Goal: Information Seeking & Learning: Learn about a topic

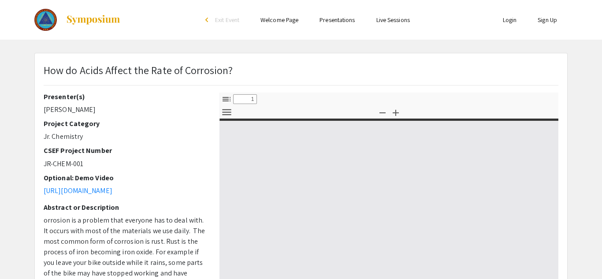
select select "custom"
type input "0"
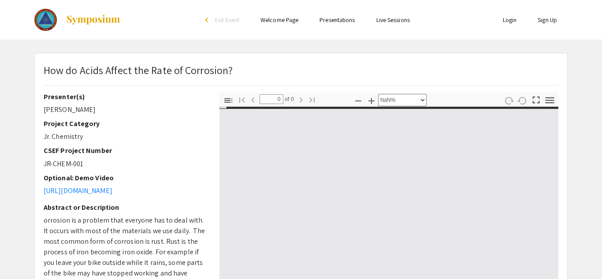
select select "auto"
type input "1"
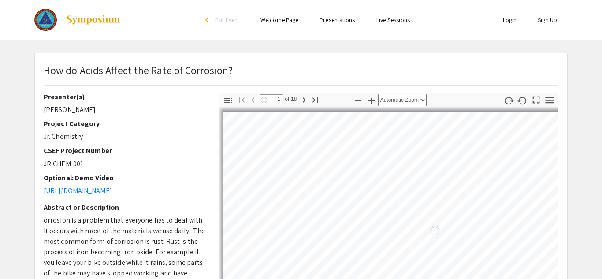
select select "auto"
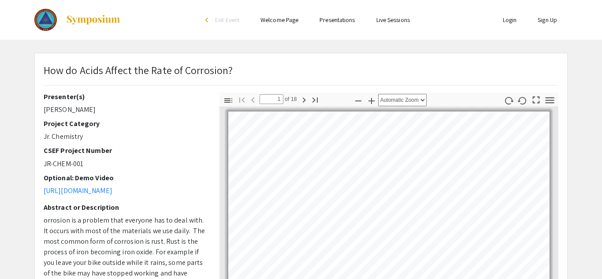
scroll to position [0, 0]
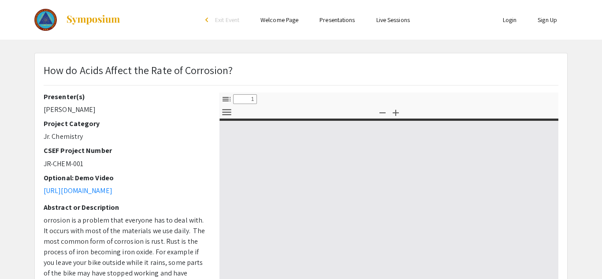
select select "custom"
type input "0"
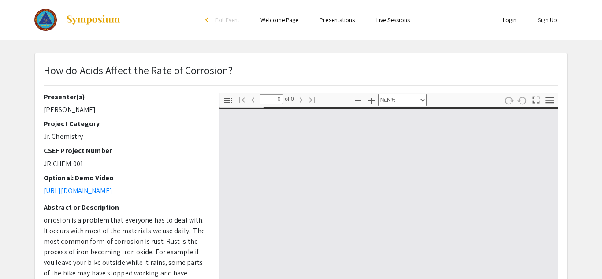
select select "auto"
type input "1"
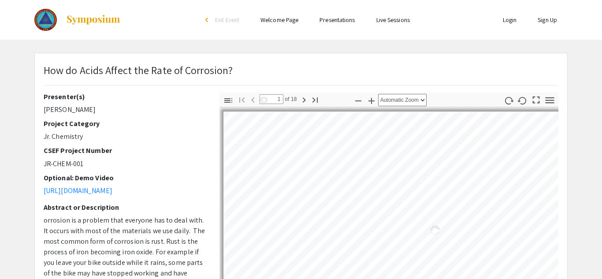
select select "auto"
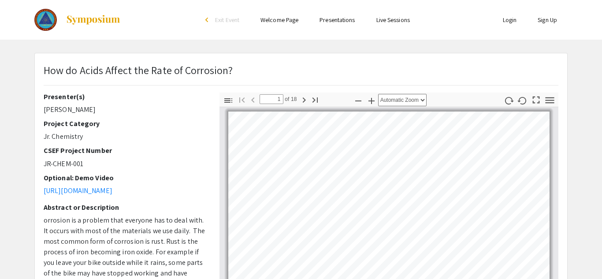
scroll to position [0, 0]
